Goal: Information Seeking & Learning: Learn about a topic

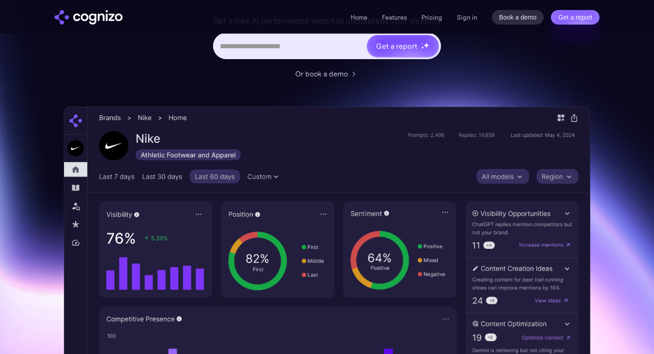
scroll to position [181, 0]
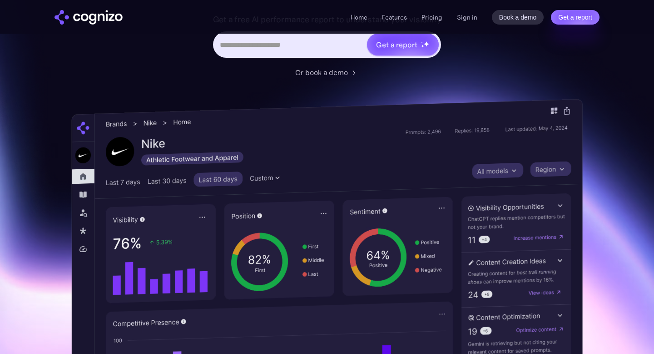
click at [85, 209] on img at bounding box center [327, 296] width 512 height 394
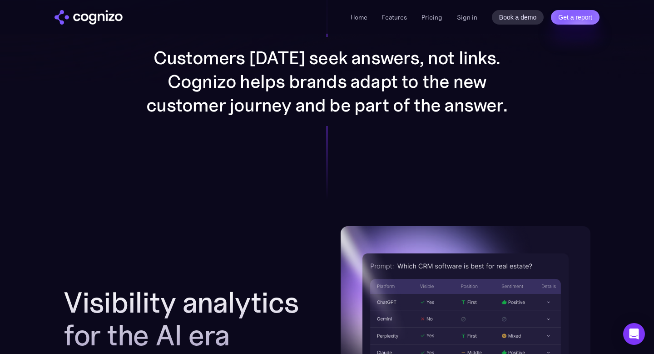
scroll to position [716, 0]
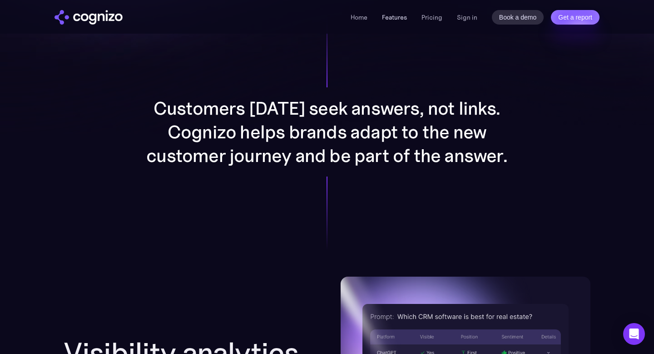
click at [395, 20] on link "Features" at bounding box center [394, 17] width 25 height 8
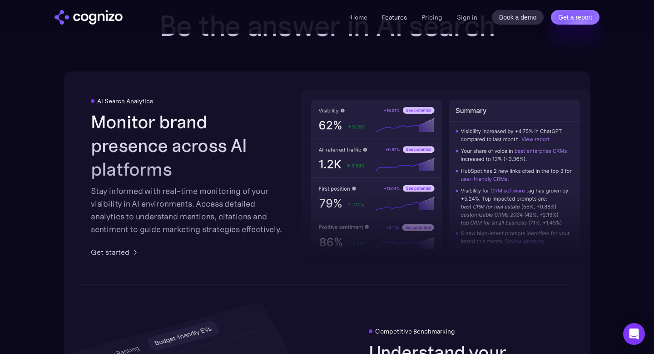
scroll to position [1416, 0]
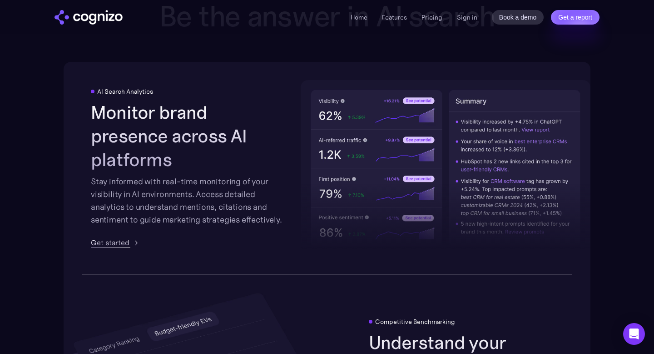
click at [126, 237] on div "Get started" at bounding box center [110, 242] width 39 height 11
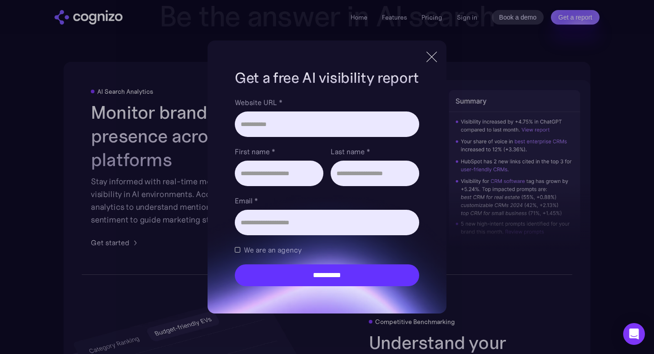
click at [432, 55] on div at bounding box center [432, 57] width 0 height 15
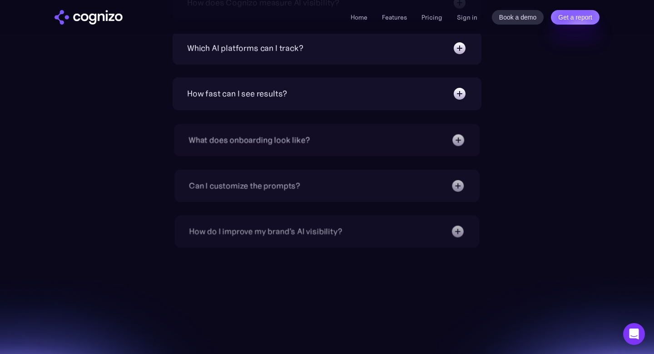
scroll to position [3243, 0]
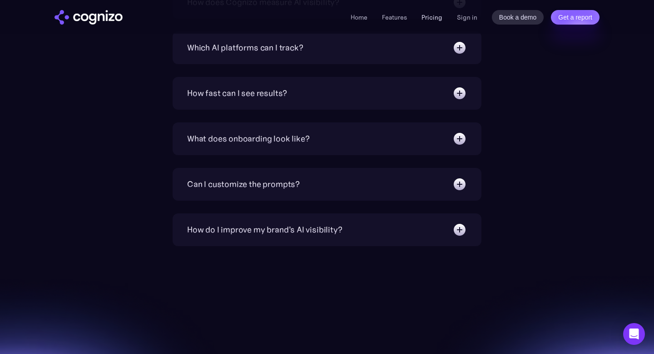
click at [431, 16] on link "Pricing" at bounding box center [432, 17] width 21 height 8
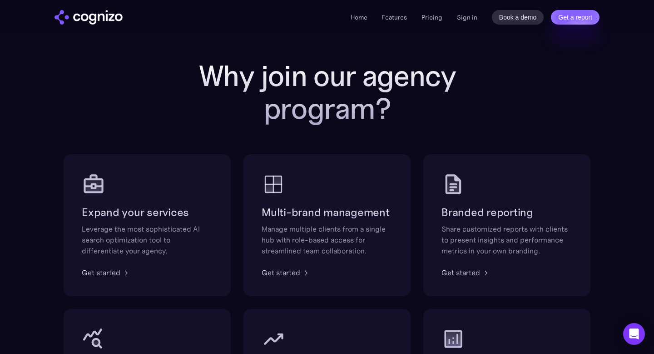
scroll to position [459, 0]
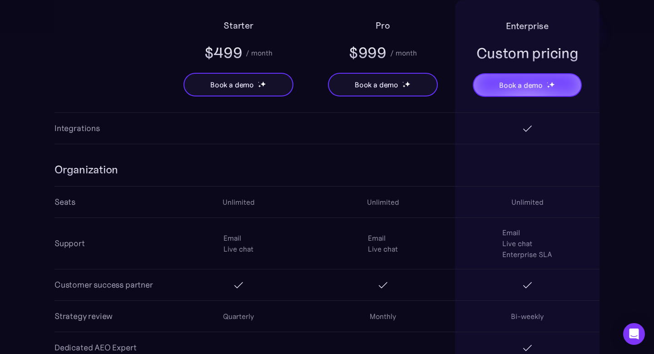
scroll to position [1602, 0]
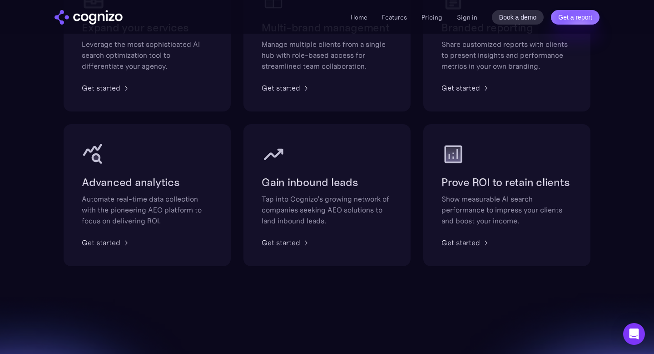
scroll to position [652, 0]
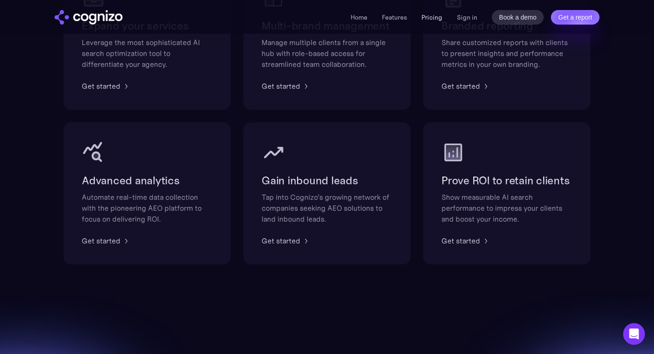
click at [438, 17] on link "Pricing" at bounding box center [432, 17] width 21 height 8
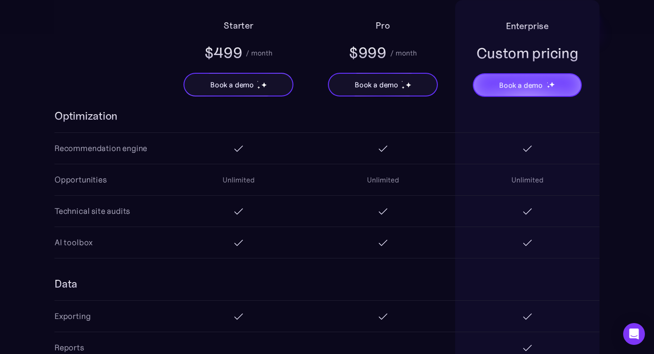
scroll to position [1325, 0]
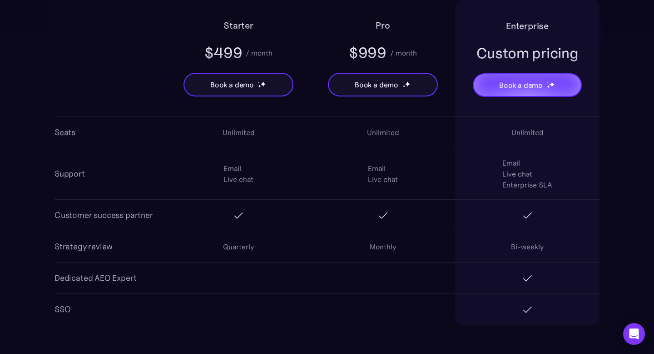
scroll to position [1673, 0]
